Goal: Task Accomplishment & Management: Use online tool/utility

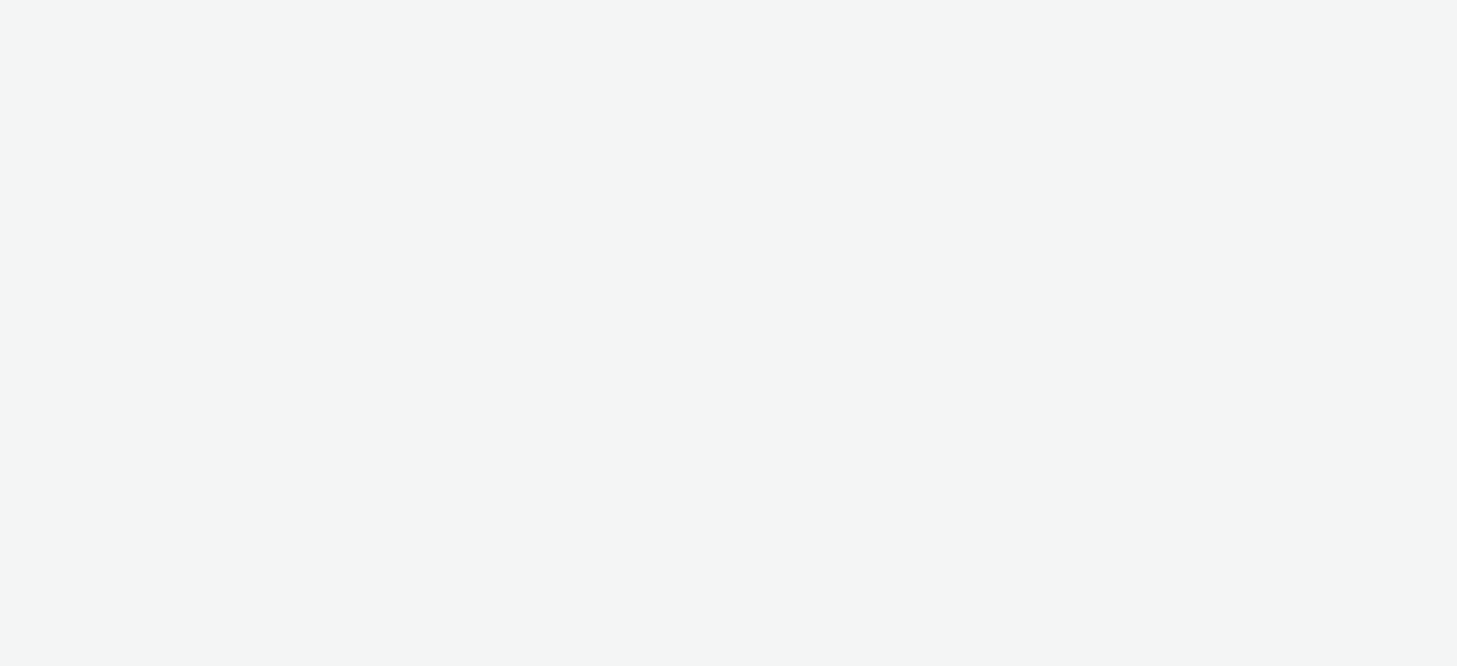
select select "dd3fb4f6-b550-43f6-8f67-b78d09d23a96"
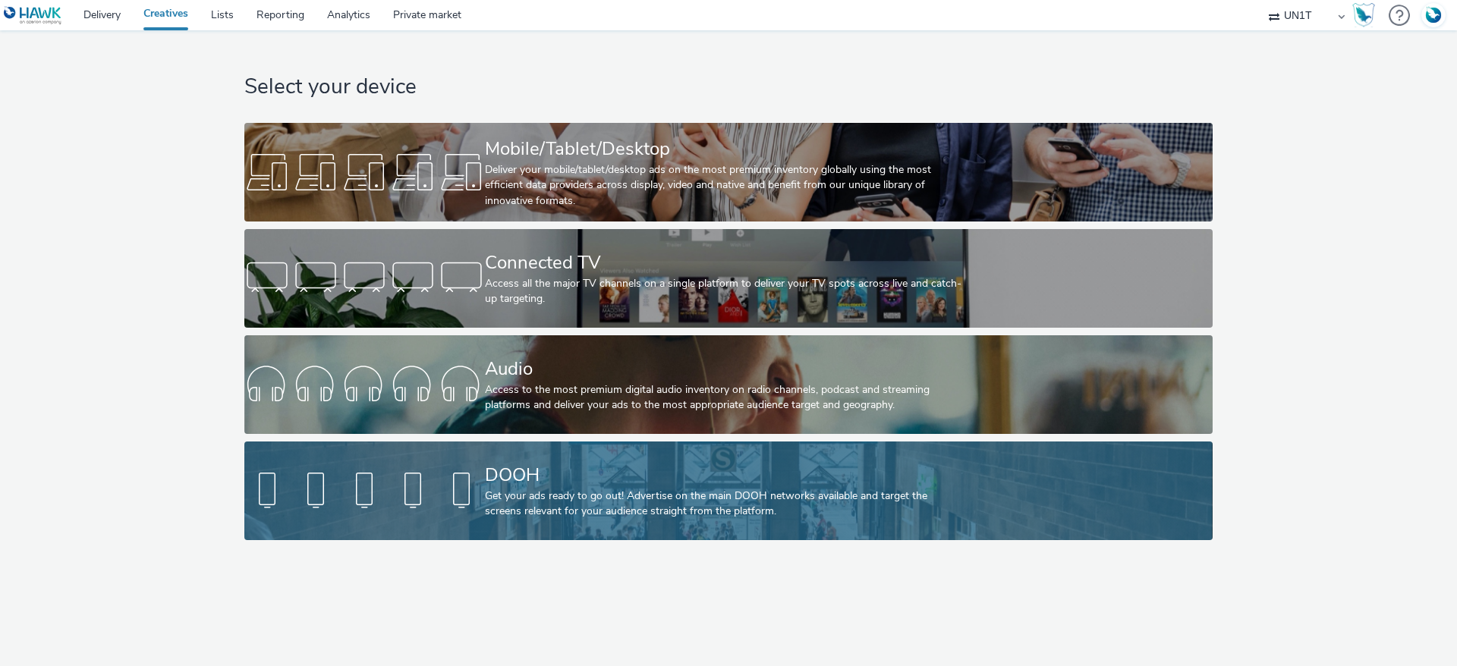
click at [527, 489] on div "Get your ads ready to go out! Advertise on the main DOOH networks available and…" at bounding box center [725, 504] width 481 height 31
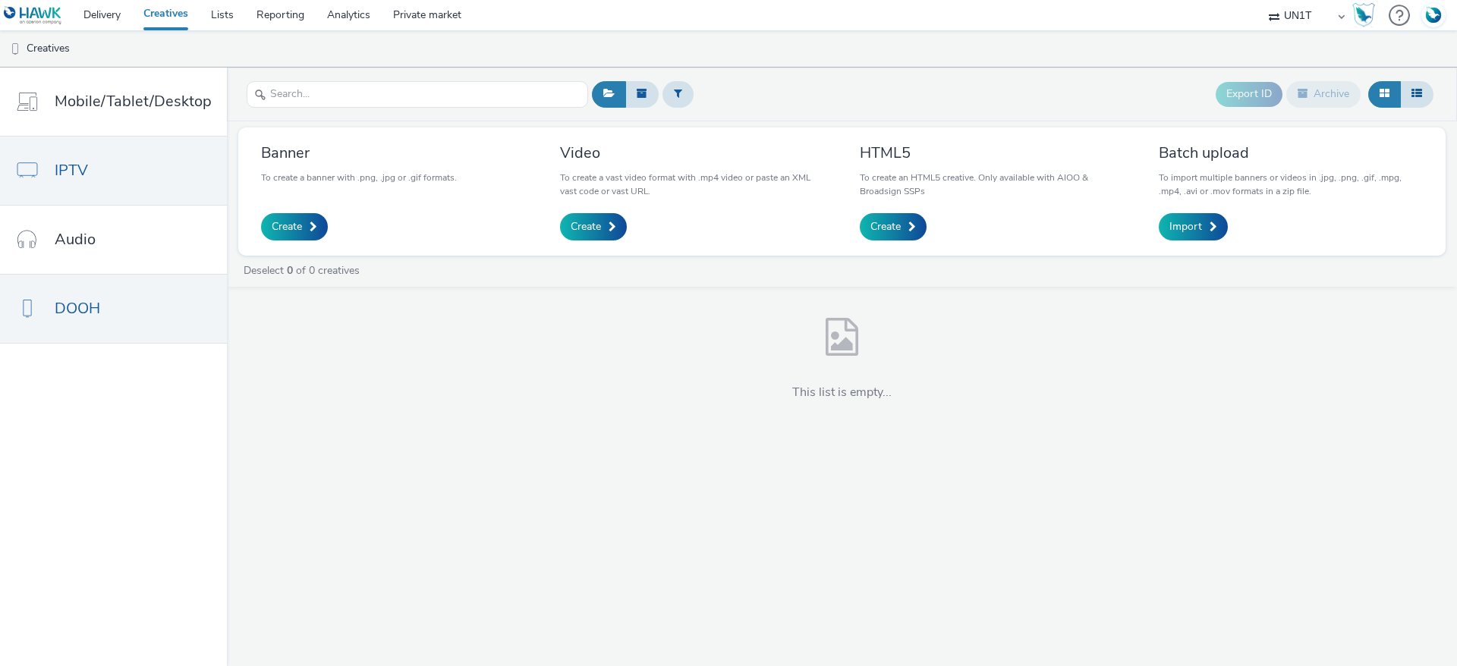
click at [96, 171] on link "IPTV" at bounding box center [113, 171] width 227 height 68
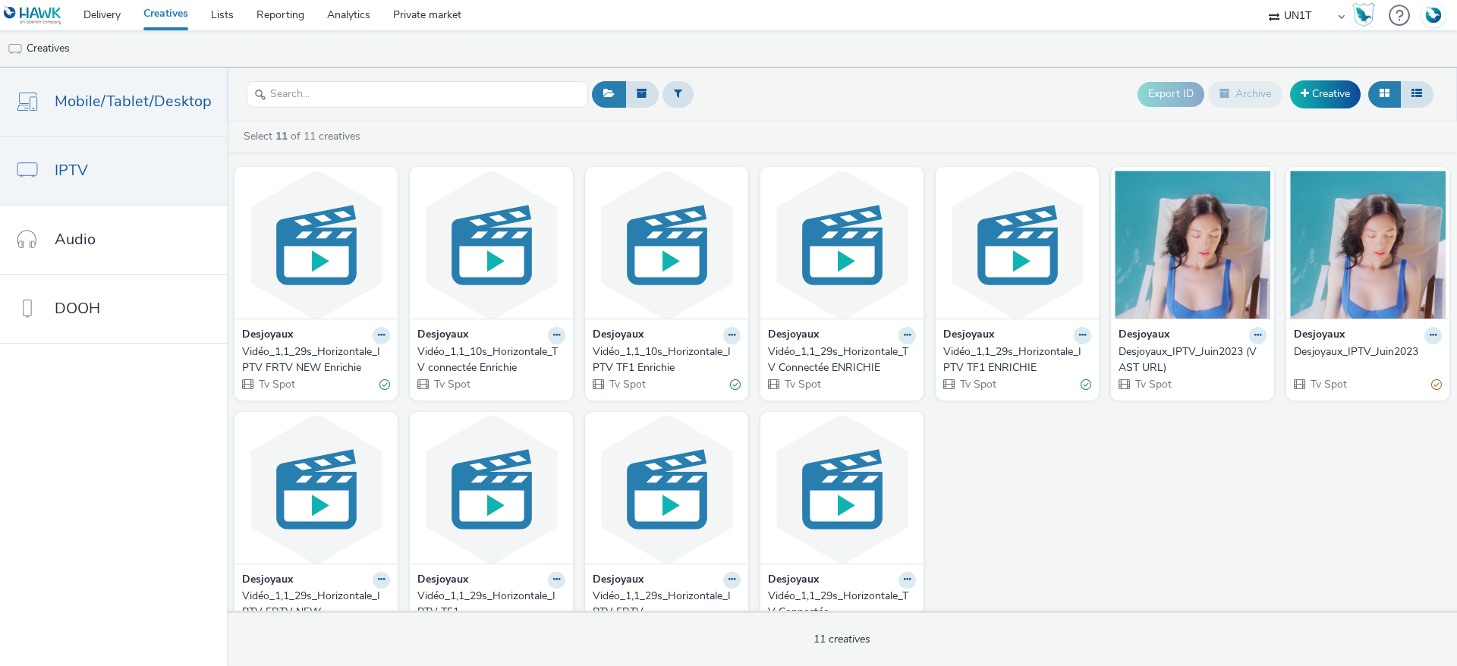
click at [118, 106] on span "Mobile/Tablet/Desktop" at bounding box center [133, 101] width 157 height 22
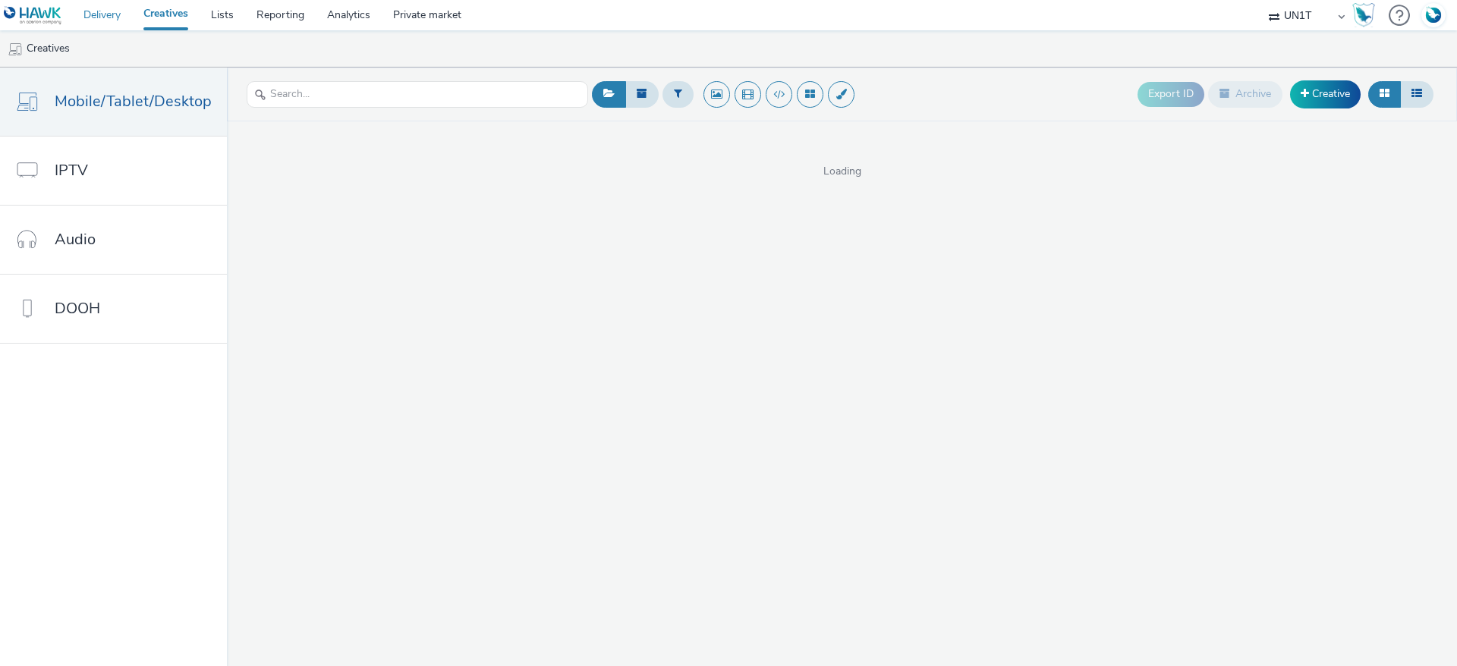
click at [118, 17] on link "Delivery" at bounding box center [102, 15] width 60 height 30
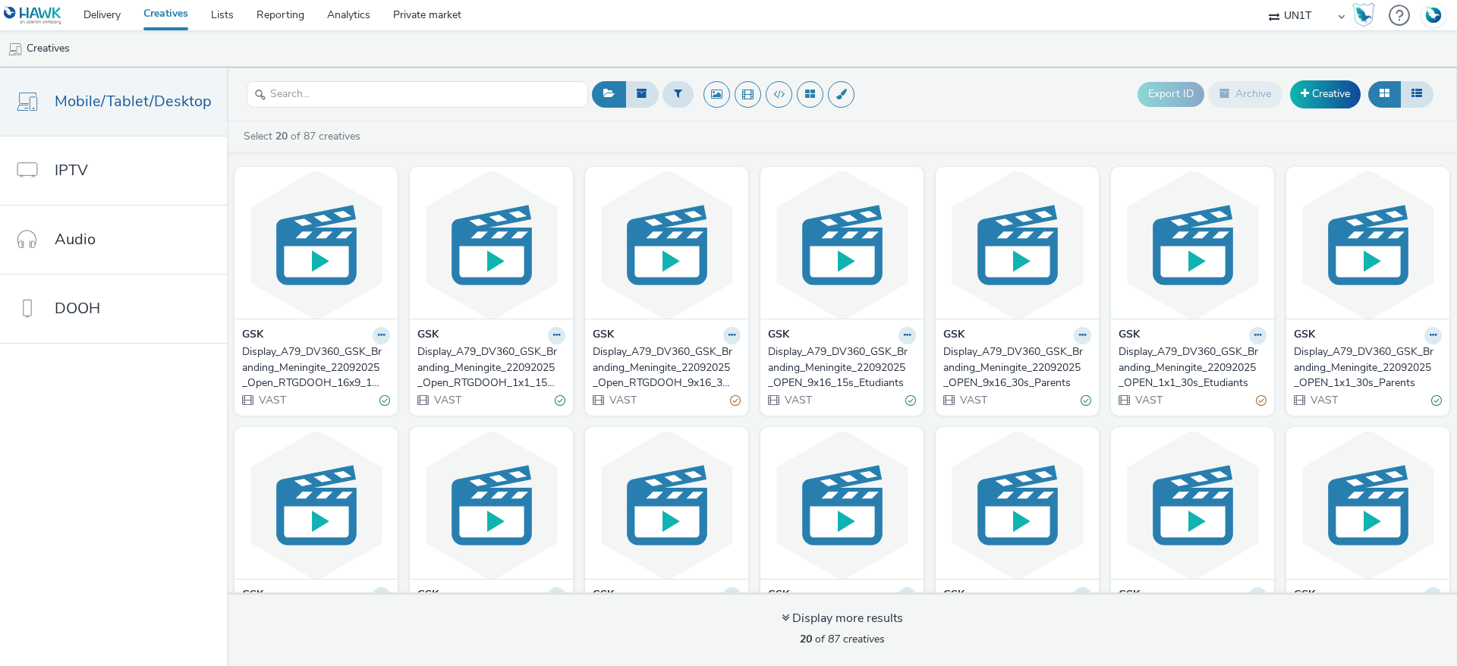
click at [291, 357] on div "Display_A79_DV360_GSK_Branding_Meningite_22092025_Open_RTGDOOH_16x9_15s_Etudian…" at bounding box center [313, 367] width 142 height 46
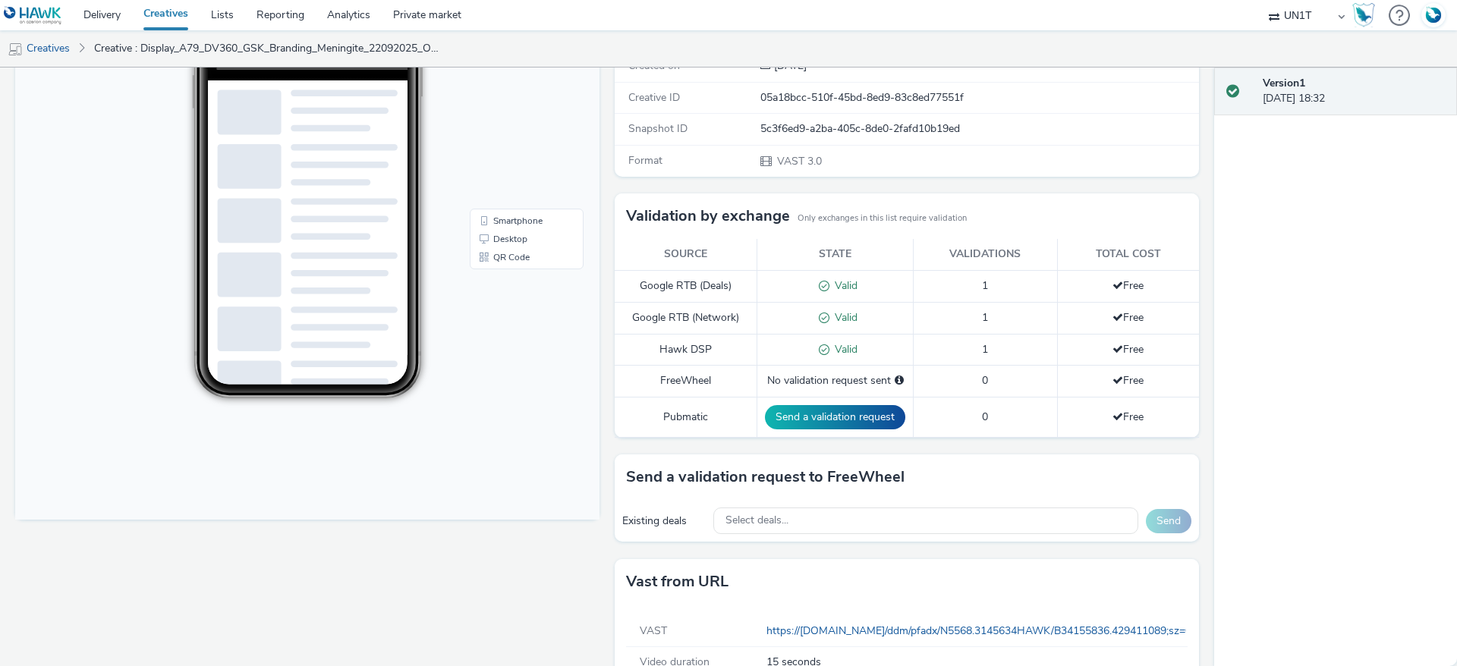
scroll to position [323, 0]
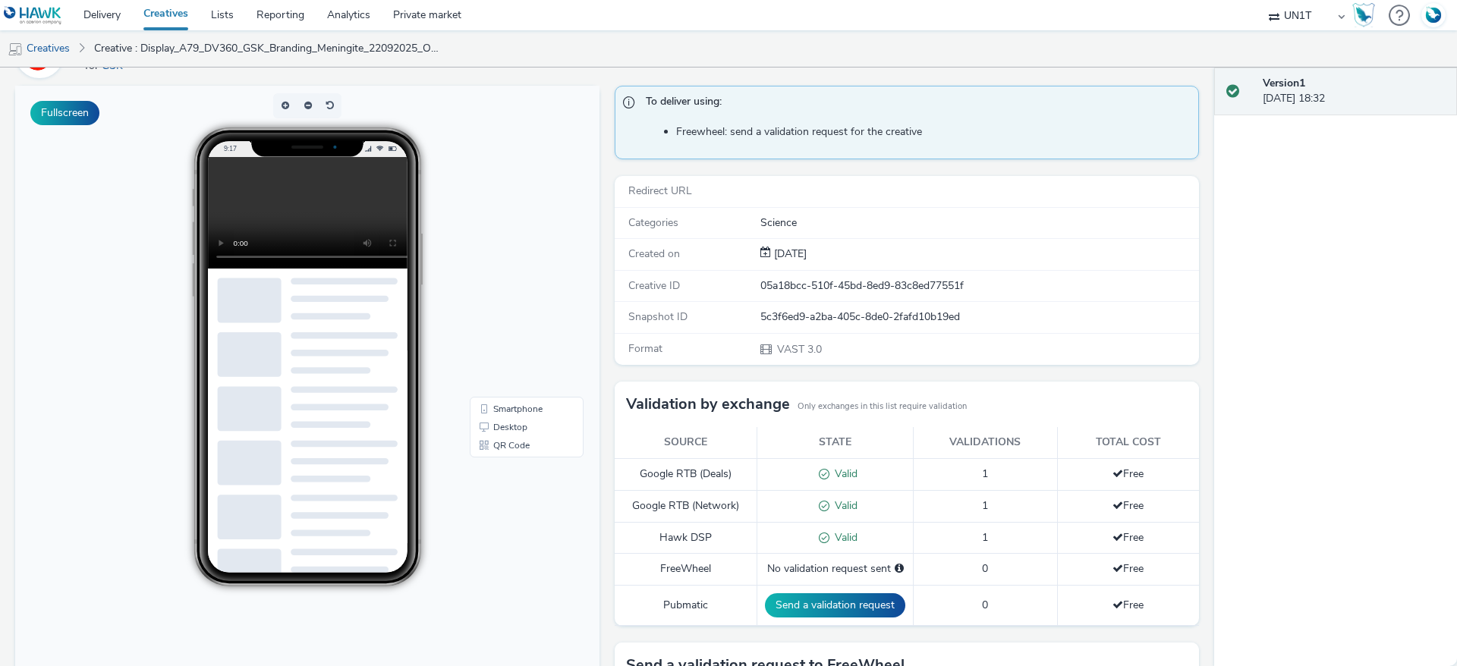
scroll to position [0, 0]
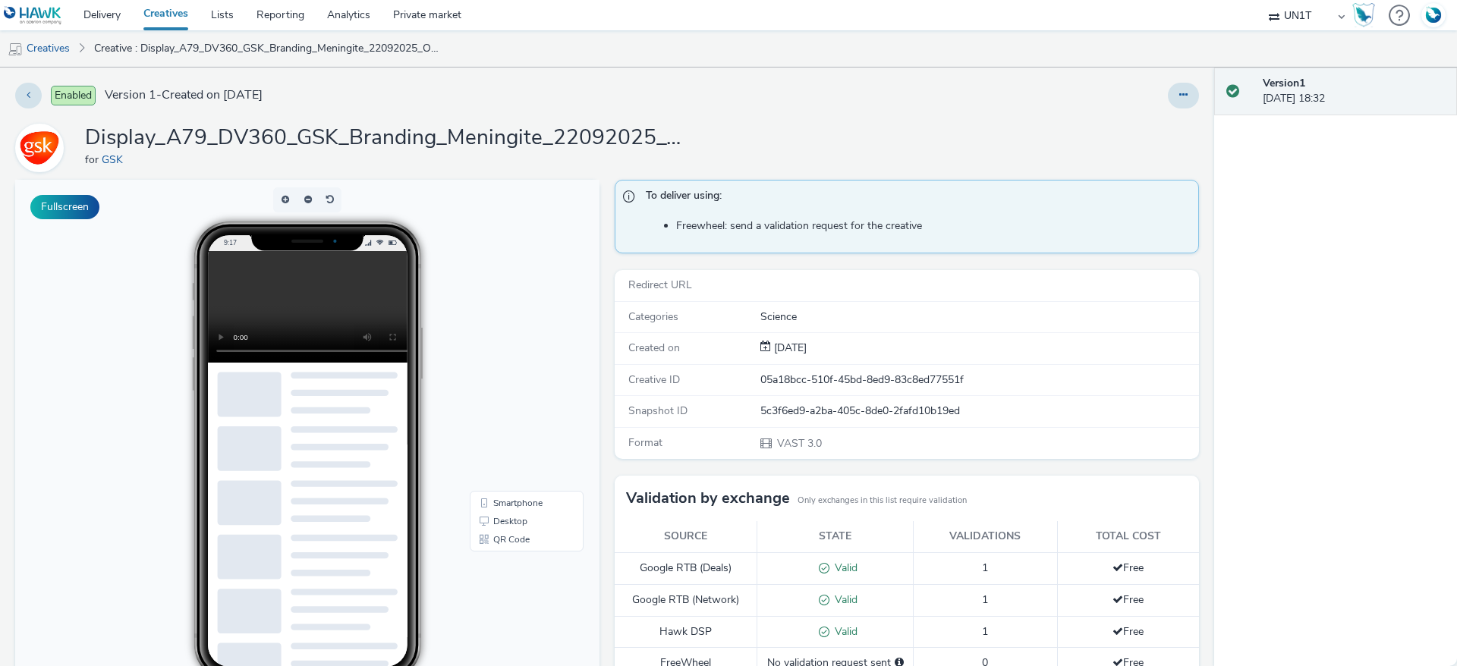
click at [157, 11] on link "Creatives" at bounding box center [166, 15] width 68 height 30
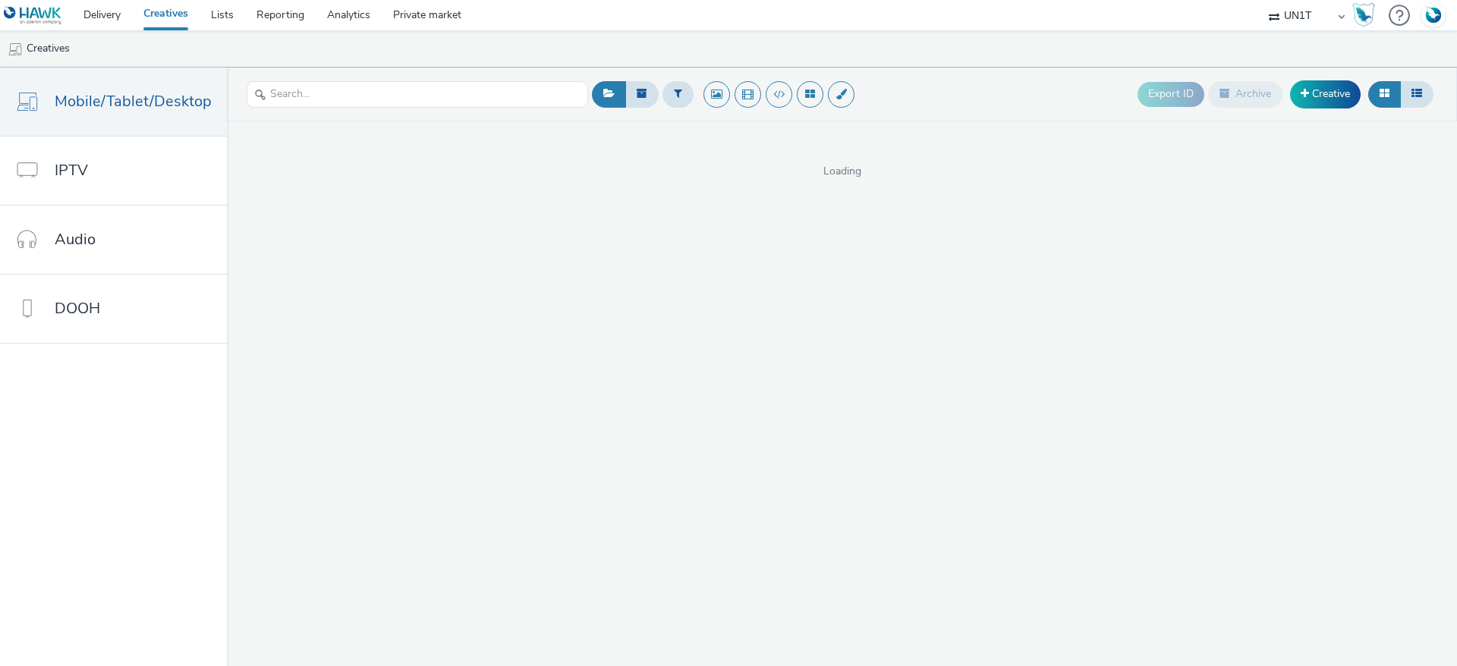
click at [157, 11] on link "Creatives" at bounding box center [166, 15] width 68 height 30
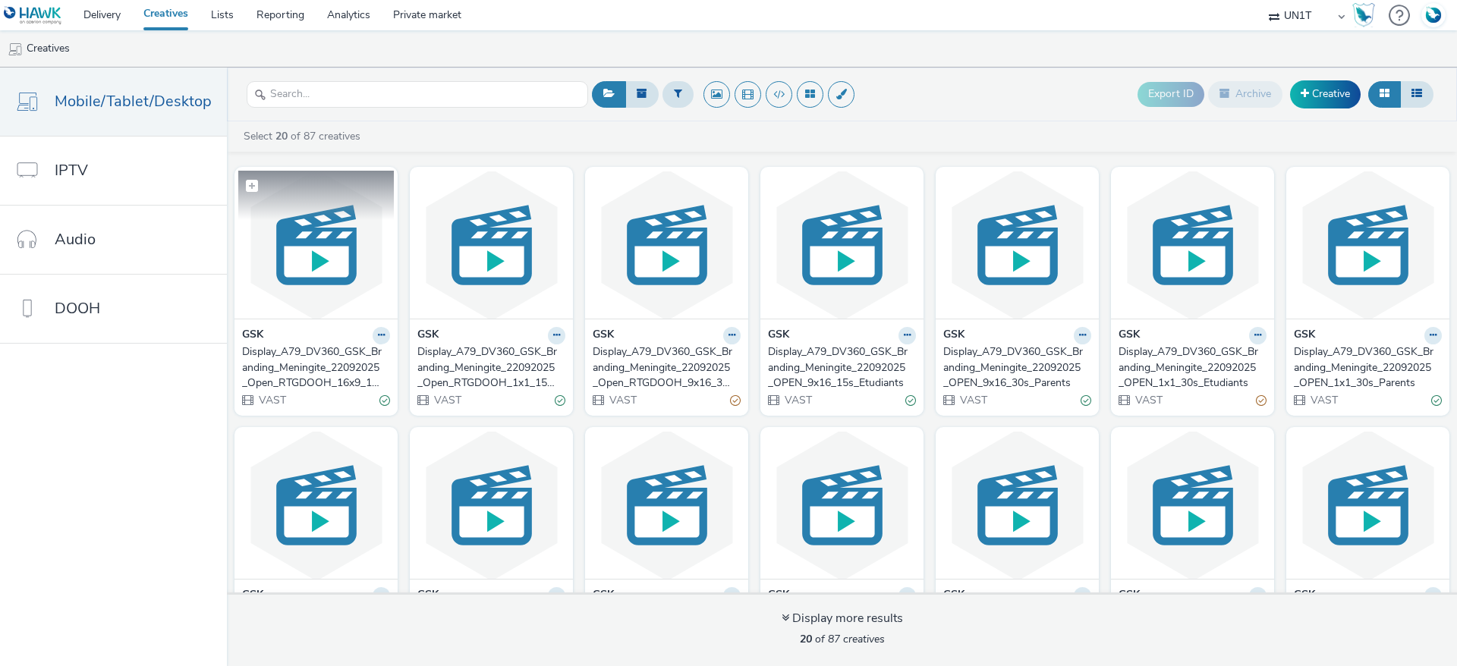
click at [316, 275] on img at bounding box center [316, 245] width 156 height 148
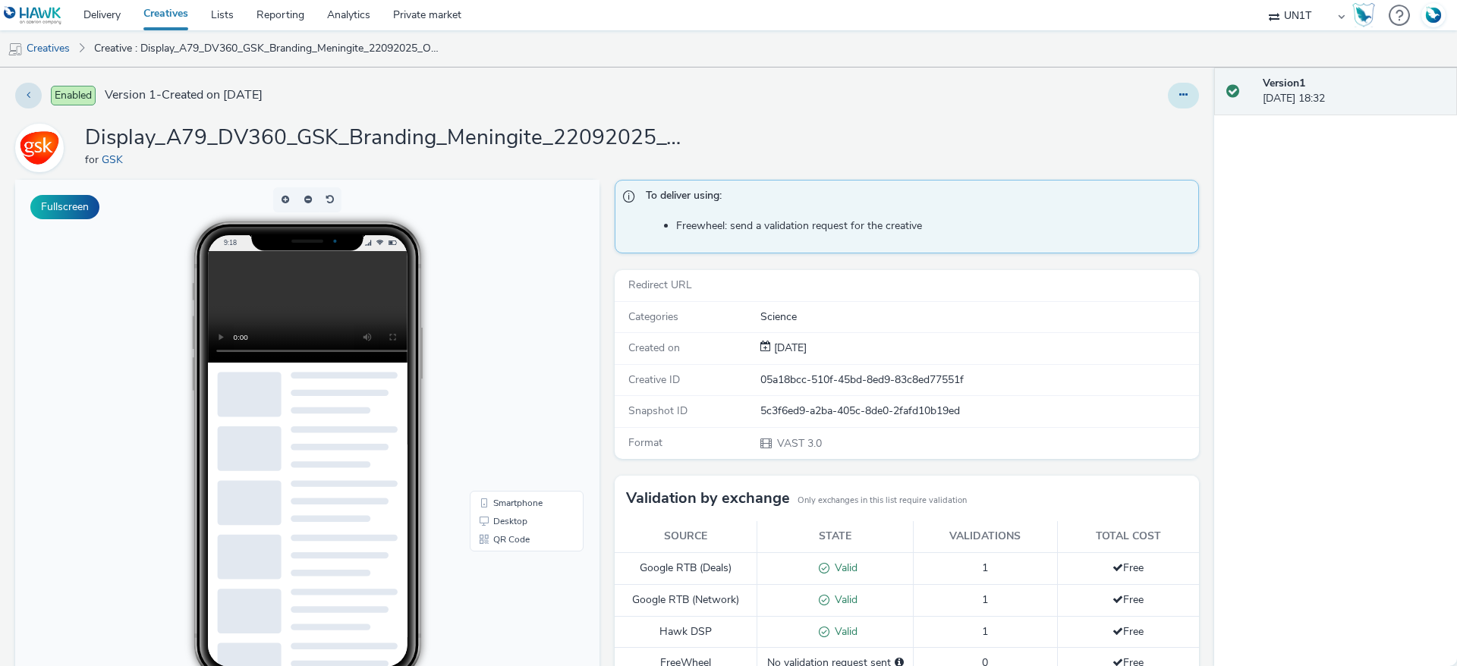
click at [1179, 97] on icon at bounding box center [1183, 95] width 8 height 11
click at [1108, 128] on link "Edit" at bounding box center [1142, 126] width 114 height 30
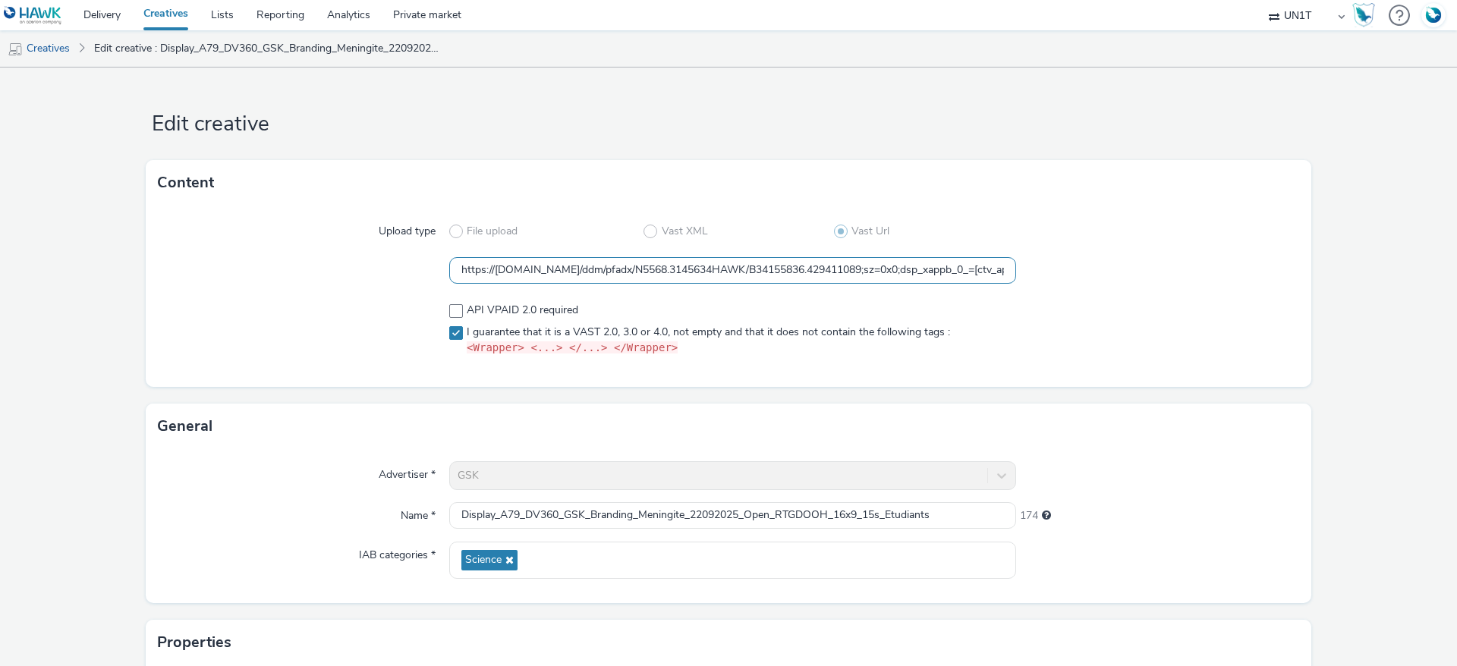
click at [599, 269] on input "https://ad.doubleclick.net/ddm/pfadx/N5568.3145634HAWK/B34155836.429411089;sz=0…" at bounding box center [732, 270] width 567 height 27
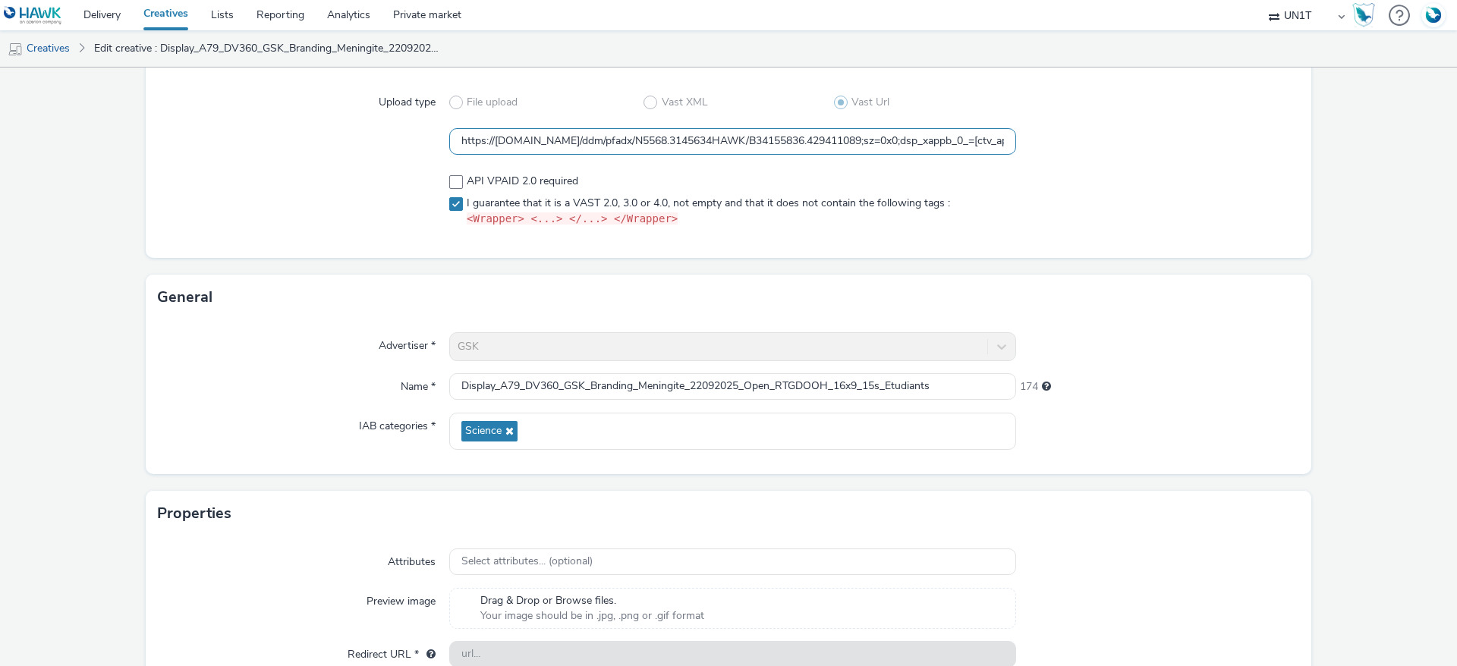
scroll to position [212, 0]
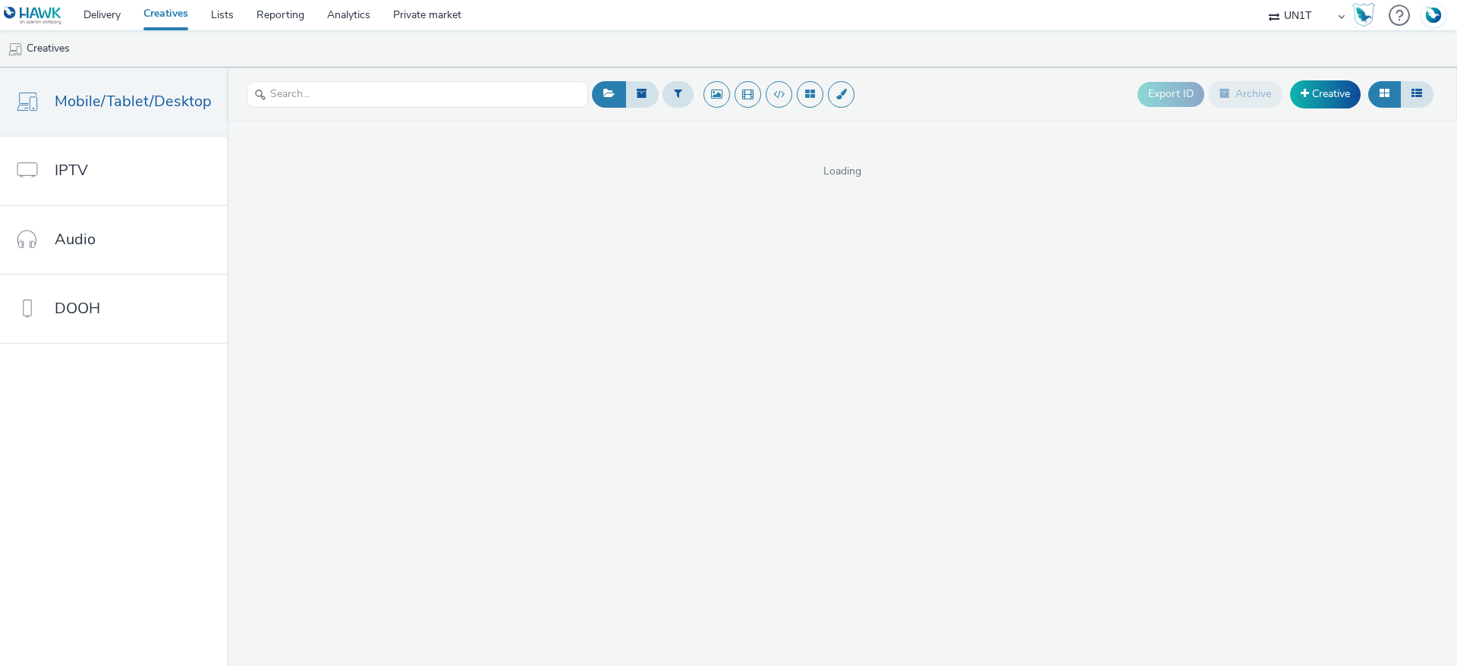
select select "dd3fb4f6-b550-43f6-8f67-b78d09d23a96"
